Goal: Transaction & Acquisition: Purchase product/service

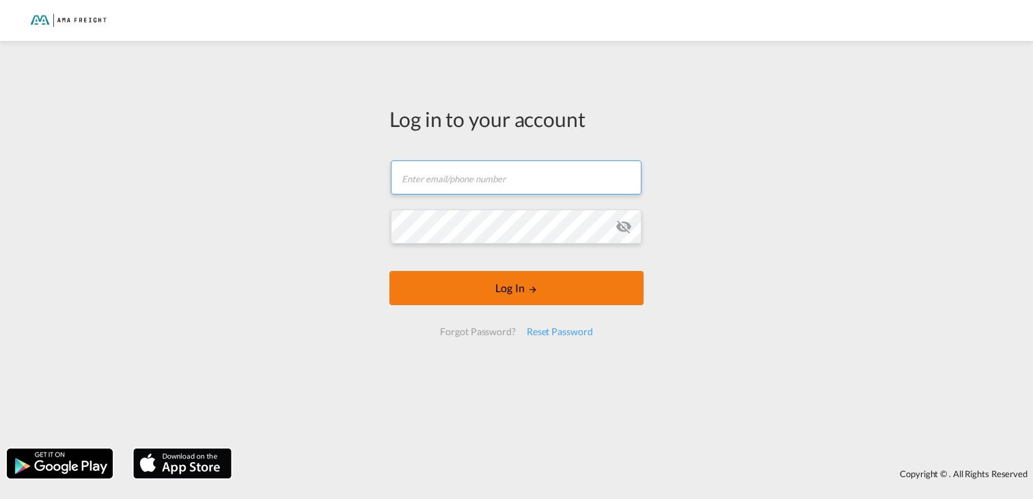
type input "[PERSON_NAME][EMAIL_ADDRESS][DOMAIN_NAME]"
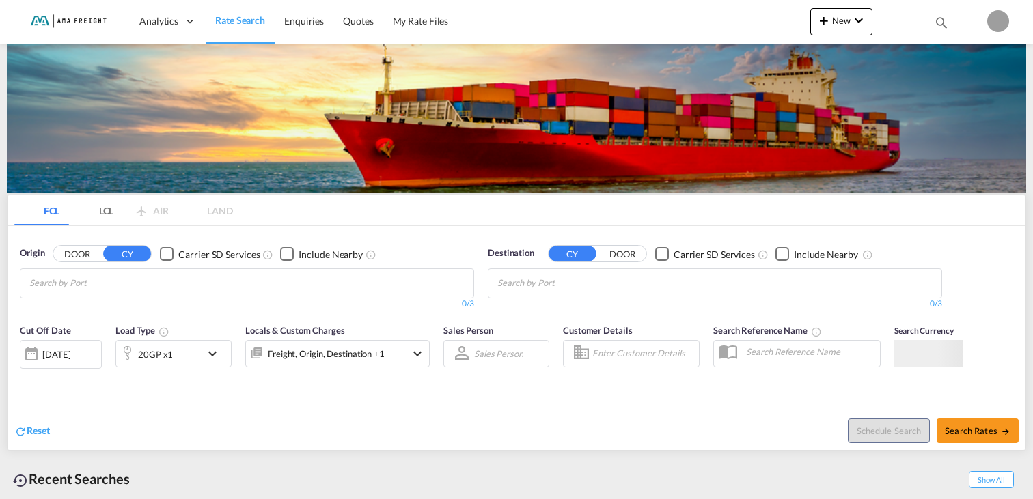
click at [489, 288] on body "Analytics Reports Rate Search Enquiries Quotes My Rate Files Analytics" at bounding box center [516, 249] width 1033 height 499
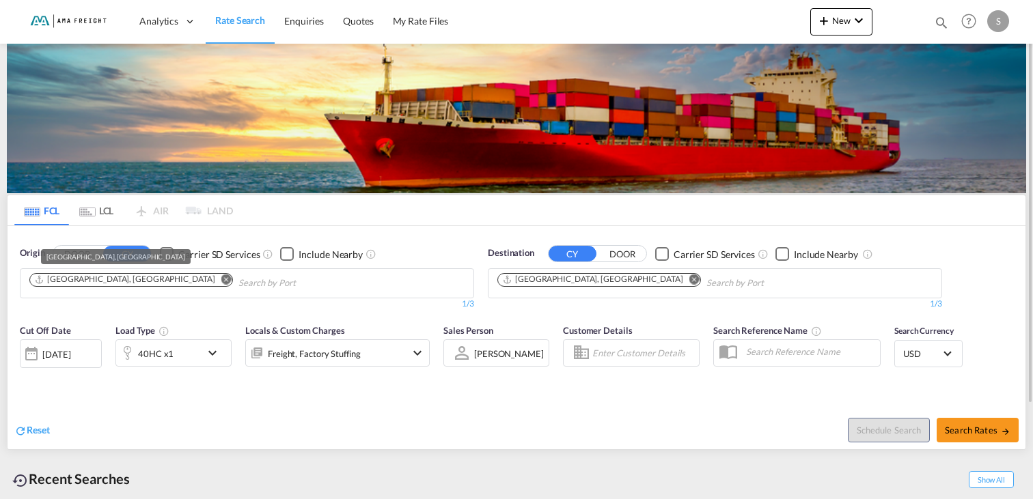
click at [96, 284] on div "[GEOGRAPHIC_DATA], [GEOGRAPHIC_DATA]" at bounding box center [124, 280] width 180 height 12
click at [221, 278] on md-icon "Remove" at bounding box center [226, 279] width 10 height 10
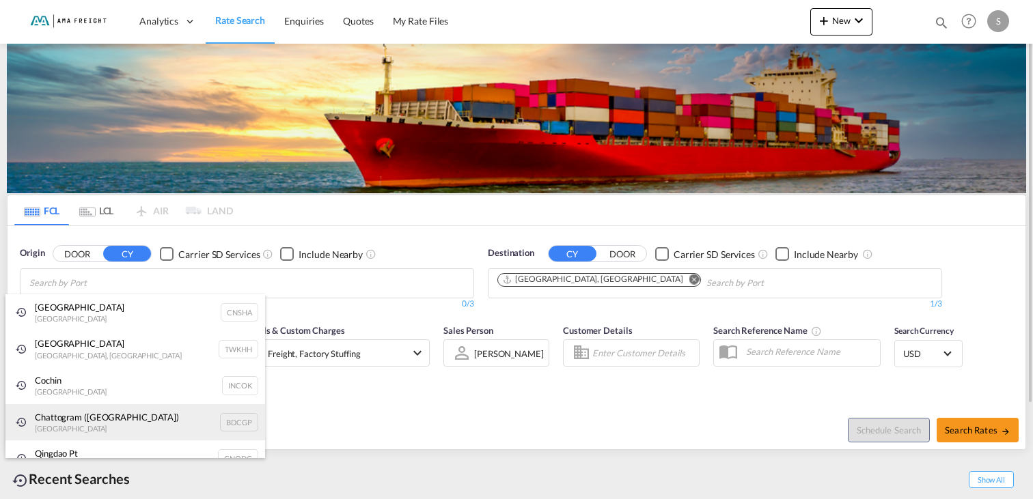
click at [124, 417] on div "Chattogram ([GEOGRAPHIC_DATA]) [GEOGRAPHIC_DATA] BDCGP" at bounding box center [135, 422] width 260 height 37
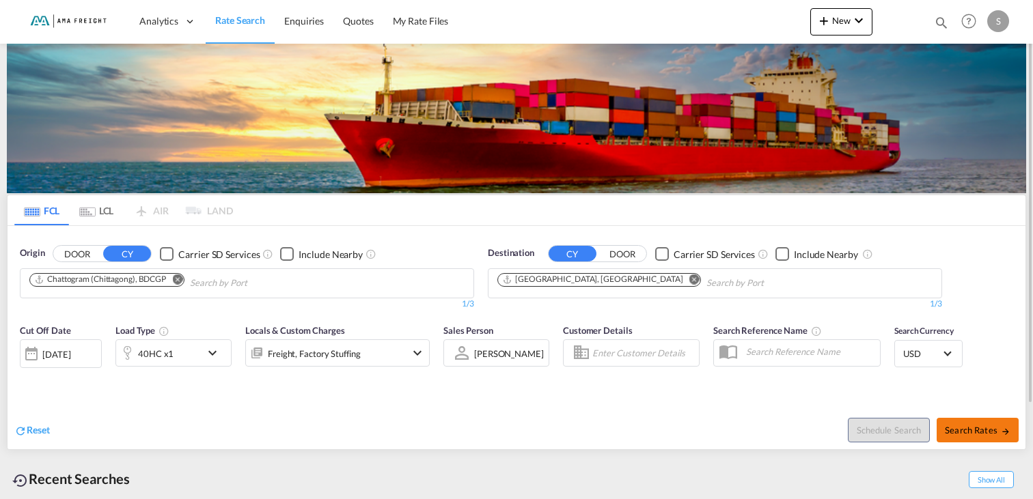
click at [971, 430] on span "Search Rates" at bounding box center [978, 430] width 66 height 11
type input "BDCGP to DEHAM / [DATE]"
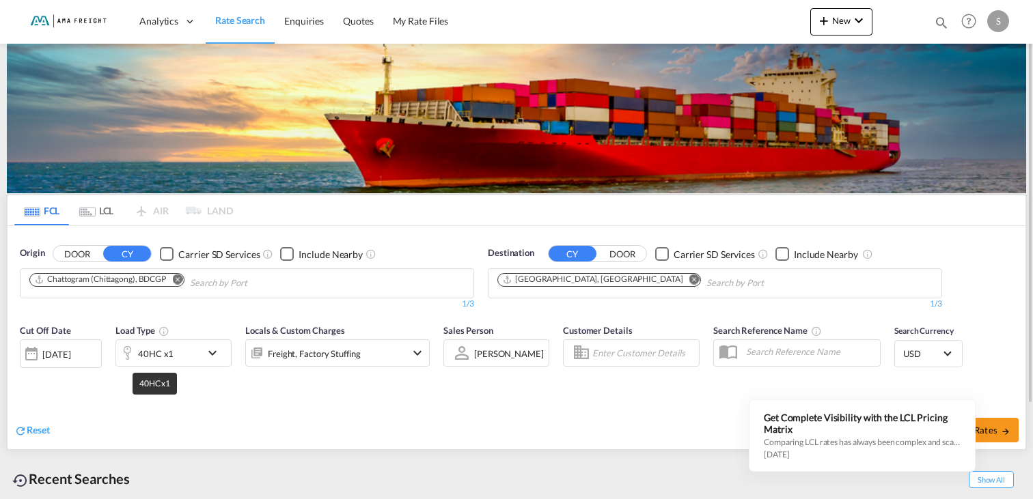
click at [152, 357] on div "40HC x1" at bounding box center [156, 353] width 36 height 19
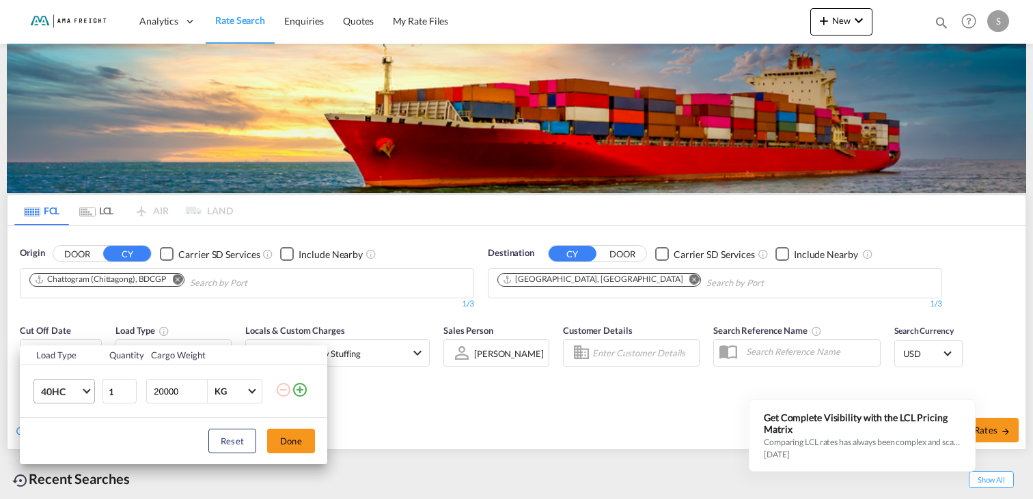
click at [91, 388] on md-select-value "40HC" at bounding box center [67, 391] width 55 height 23
click at [90, 331] on md-option "20GP" at bounding box center [76, 326] width 93 height 33
click at [301, 443] on button "Done" at bounding box center [291, 441] width 48 height 25
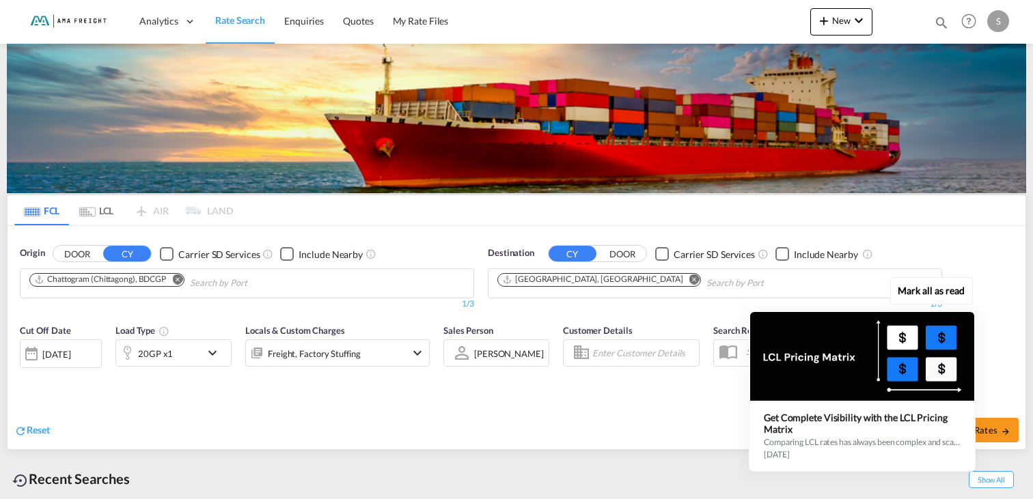
click at [986, 429] on div "Mark all as read Get Complete Visibility with the LCL Pricing Matrix Comparing …" at bounding box center [865, 377] width 247 height 189
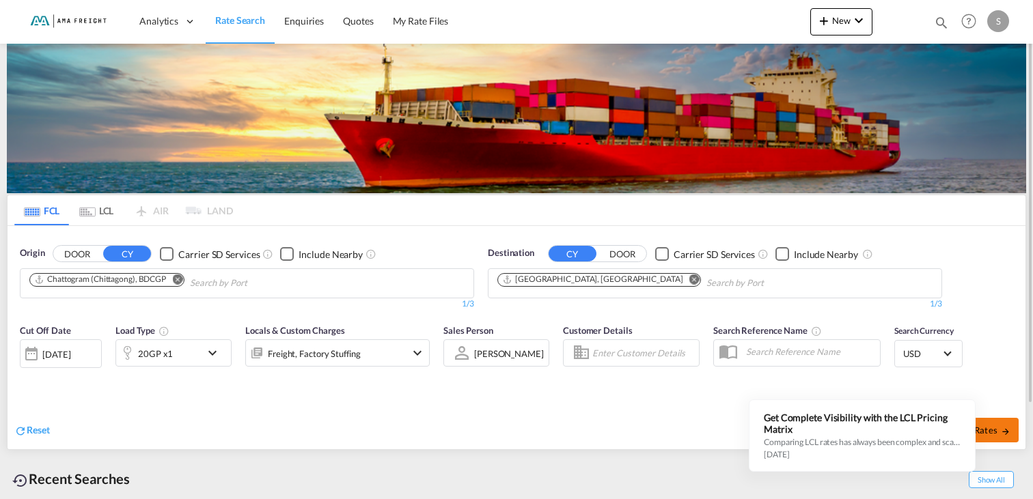
click at [1001, 430] on md-icon "icon-arrow-right" at bounding box center [1006, 432] width 10 height 10
type input "BDCGP to DEHAM / [DATE]"
click at [178, 281] on md-icon "Remove" at bounding box center [177, 279] width 10 height 10
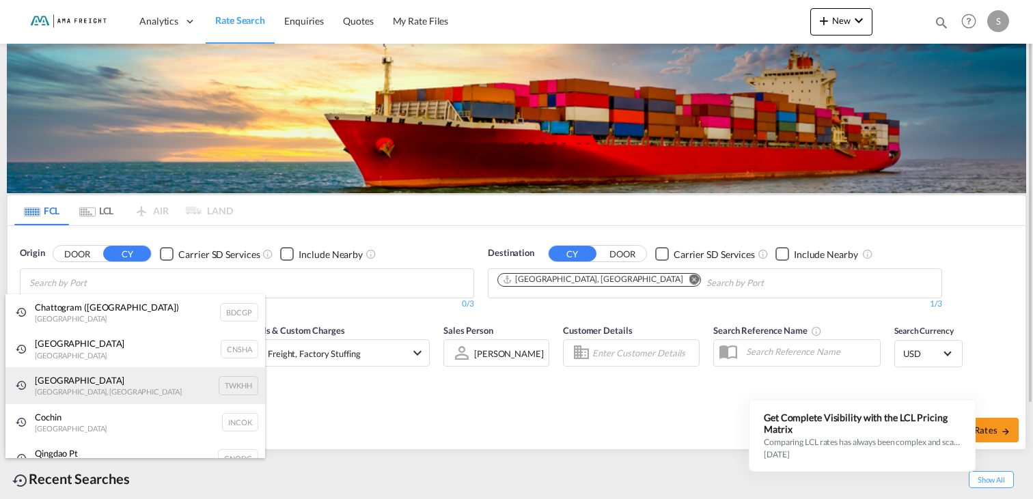
click at [49, 388] on div "[GEOGRAPHIC_DATA] [GEOGRAPHIC_DATA], Province of [GEOGRAPHIC_DATA] TWKHH" at bounding box center [135, 386] width 260 height 37
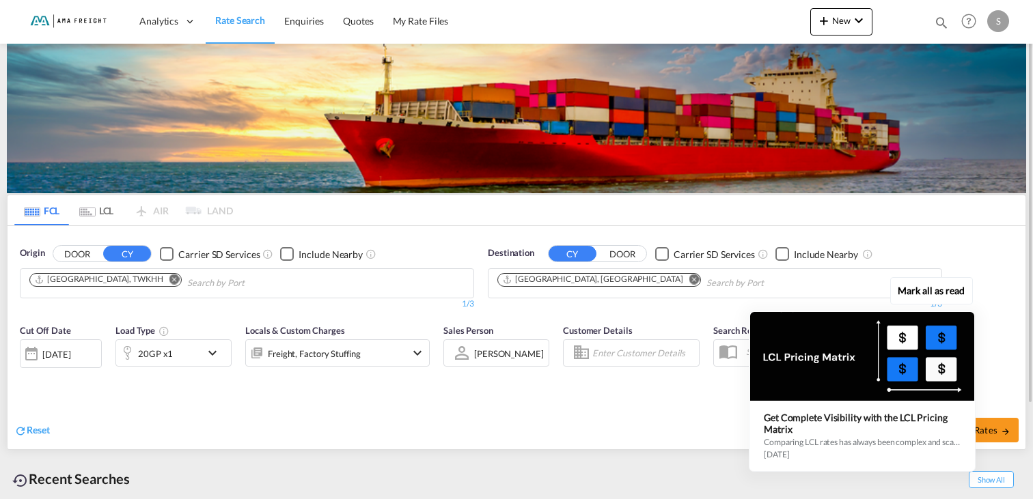
click at [988, 427] on div "Mark all as read Get Complete Visibility with the LCL Pricing Matrix Comparing …" at bounding box center [865, 377] width 247 height 189
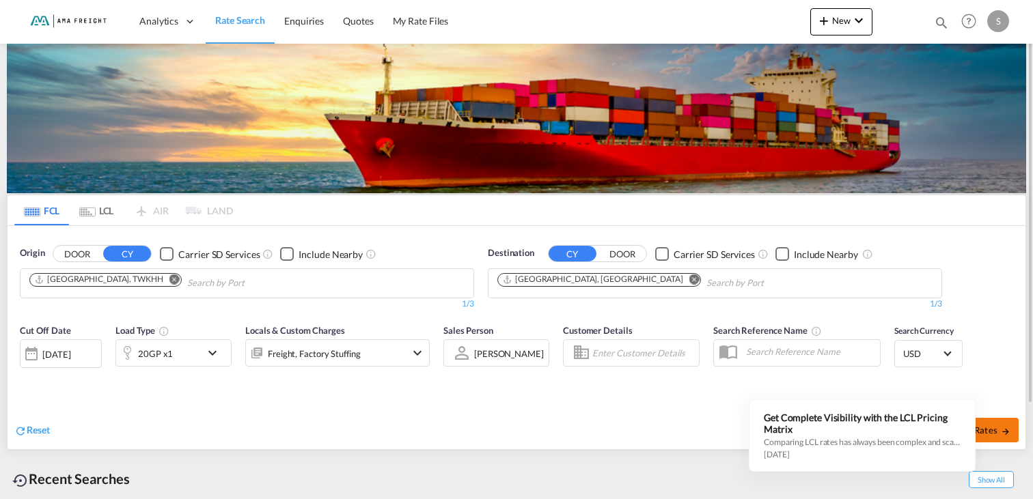
click at [992, 434] on span "Search Rates" at bounding box center [978, 430] width 66 height 11
type input "TWKHH to DEHAM / 10 Sep 2025"
click at [145, 355] on div "20GP x1" at bounding box center [155, 353] width 35 height 19
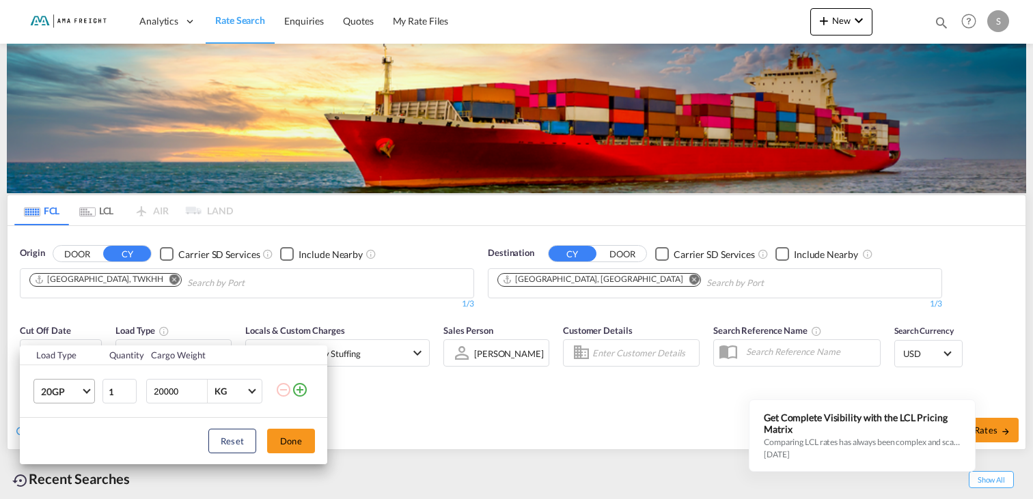
click at [87, 391] on span "Choose: \a20GP" at bounding box center [87, 391] width 8 height 8
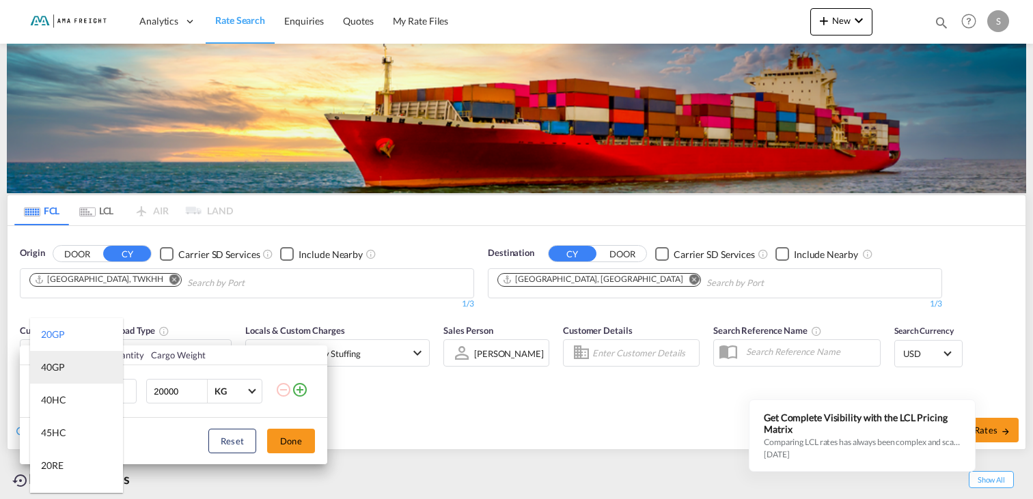
click at [65, 374] on md-option "40GP" at bounding box center [76, 367] width 93 height 33
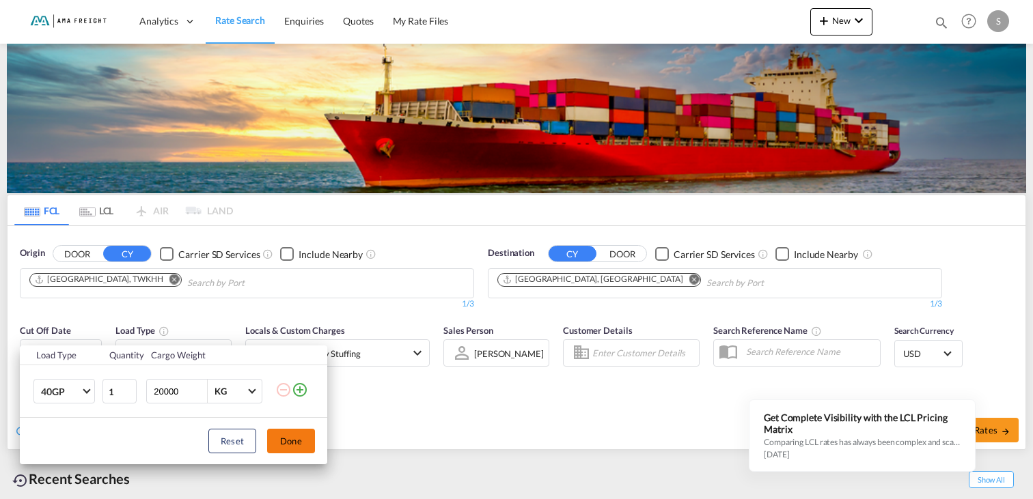
click at [281, 442] on button "Done" at bounding box center [291, 441] width 48 height 25
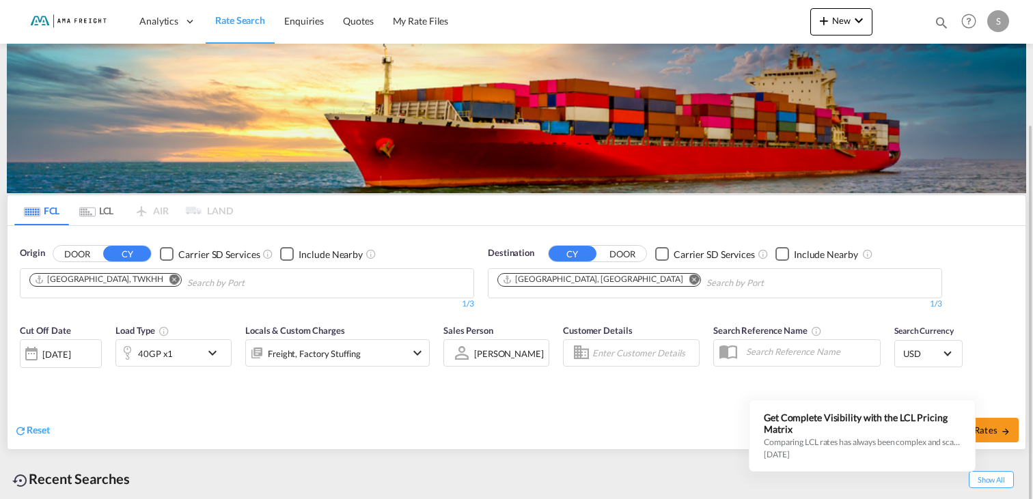
scroll to position [117, 0]
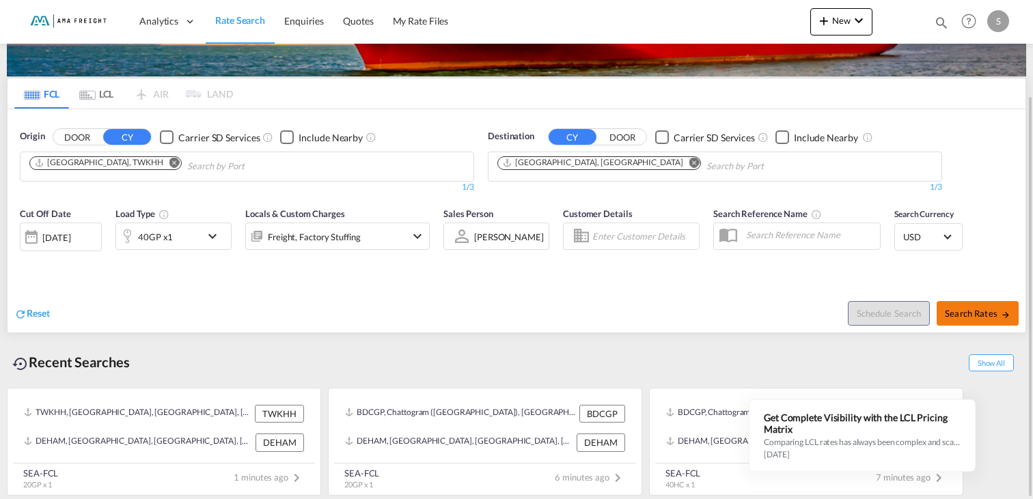
click at [974, 308] on span "Search Rates" at bounding box center [978, 313] width 66 height 11
type input "TWKHH to DEHAM / 10 Sep 2025"
